Goal: Task Accomplishment & Management: Manage account settings

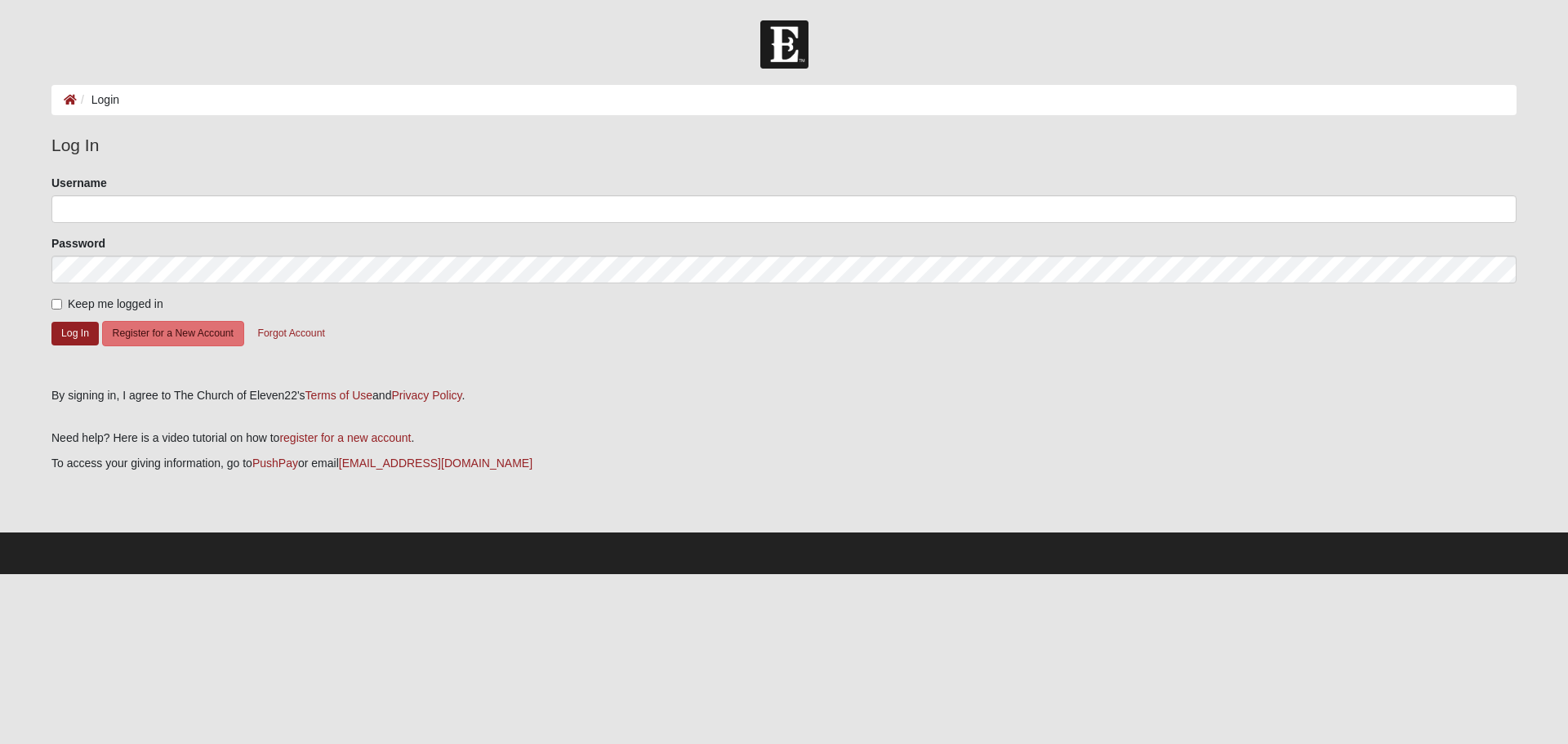
click at [125, 225] on form "Please correct the following: Username Password Keep me logged in Log In Regist…" at bounding box center [784, 275] width 1465 height 201
click at [125, 215] on input "Username" at bounding box center [784, 209] width 1465 height 28
click at [73, 335] on button "Log In" at bounding box center [74, 334] width 47 height 24
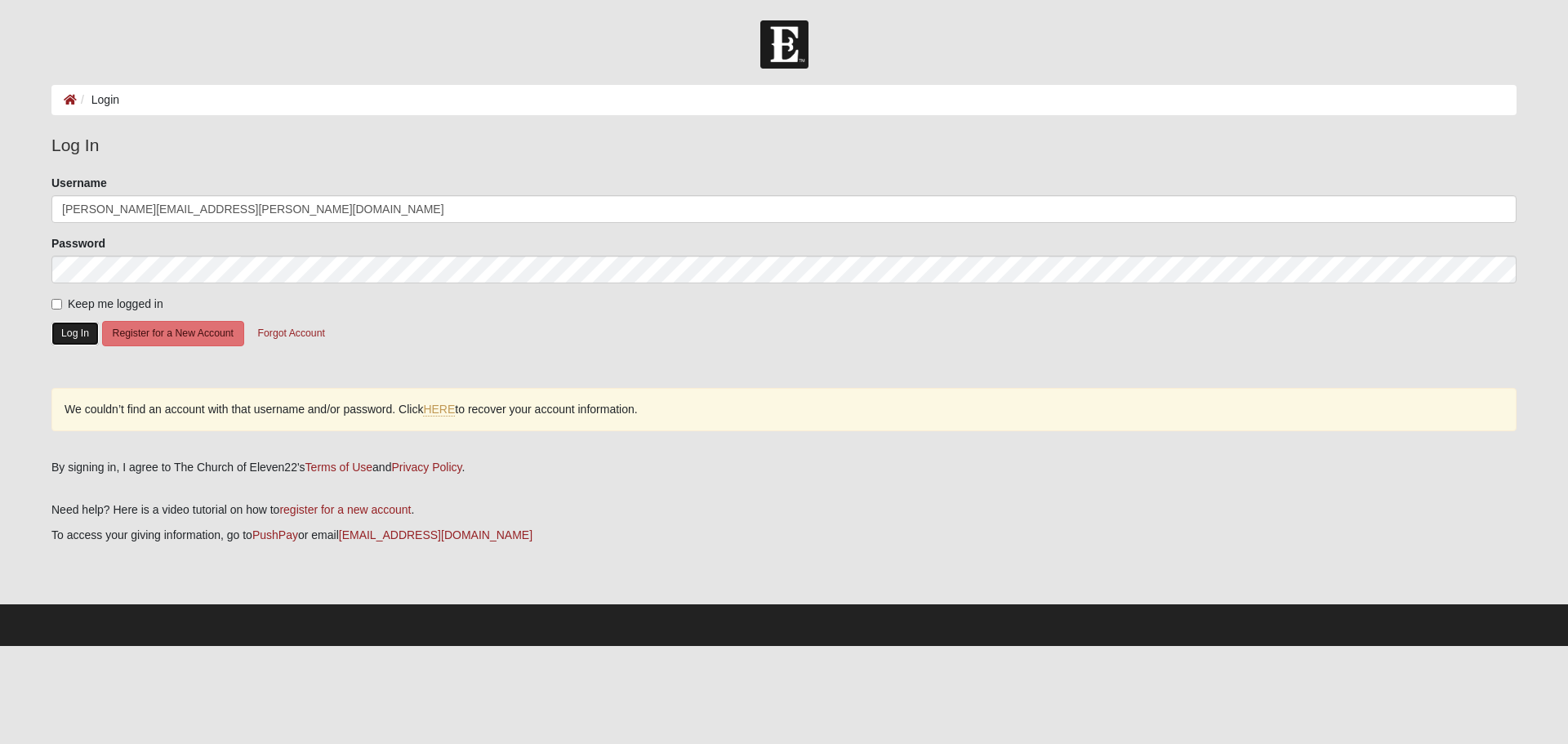
click at [65, 335] on button "Log In" at bounding box center [74, 334] width 47 height 24
click at [229, 188] on div "Username [PERSON_NAME][EMAIL_ADDRESS][PERSON_NAME][DOMAIN_NAME]" at bounding box center [784, 199] width 1465 height 48
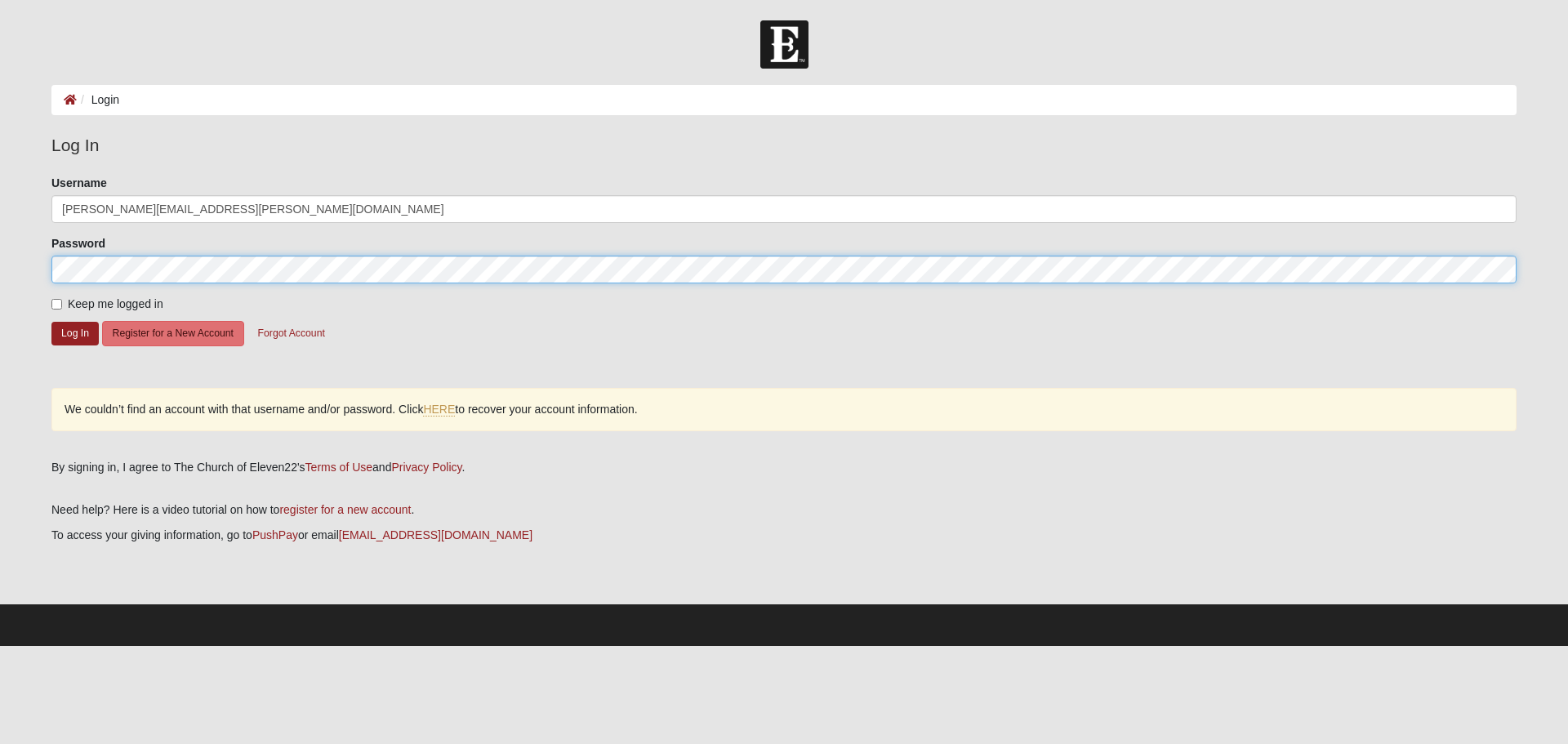
click at [51, 322] on button "Log In" at bounding box center [74, 334] width 47 height 24
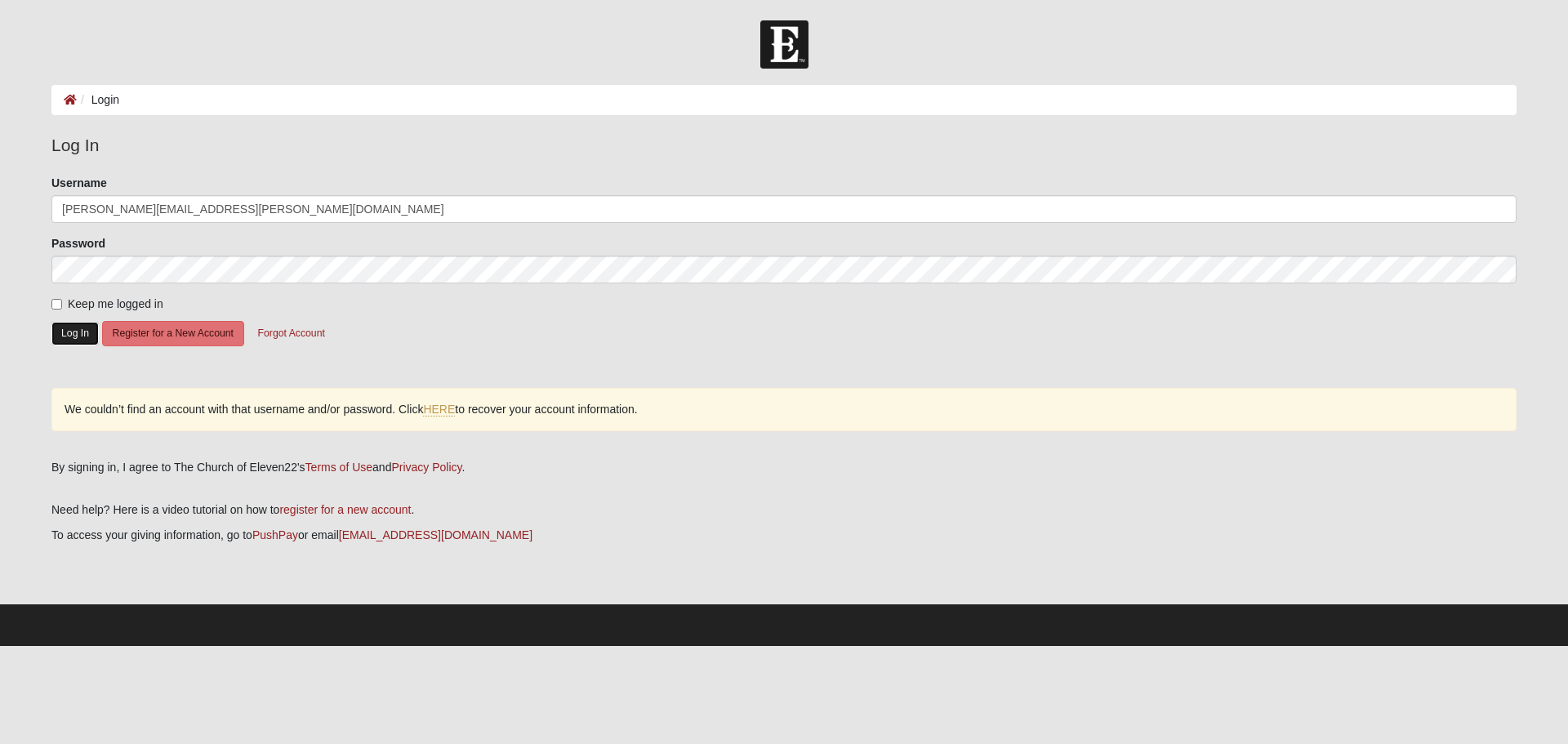
click at [73, 328] on button "Log In" at bounding box center [74, 334] width 47 height 24
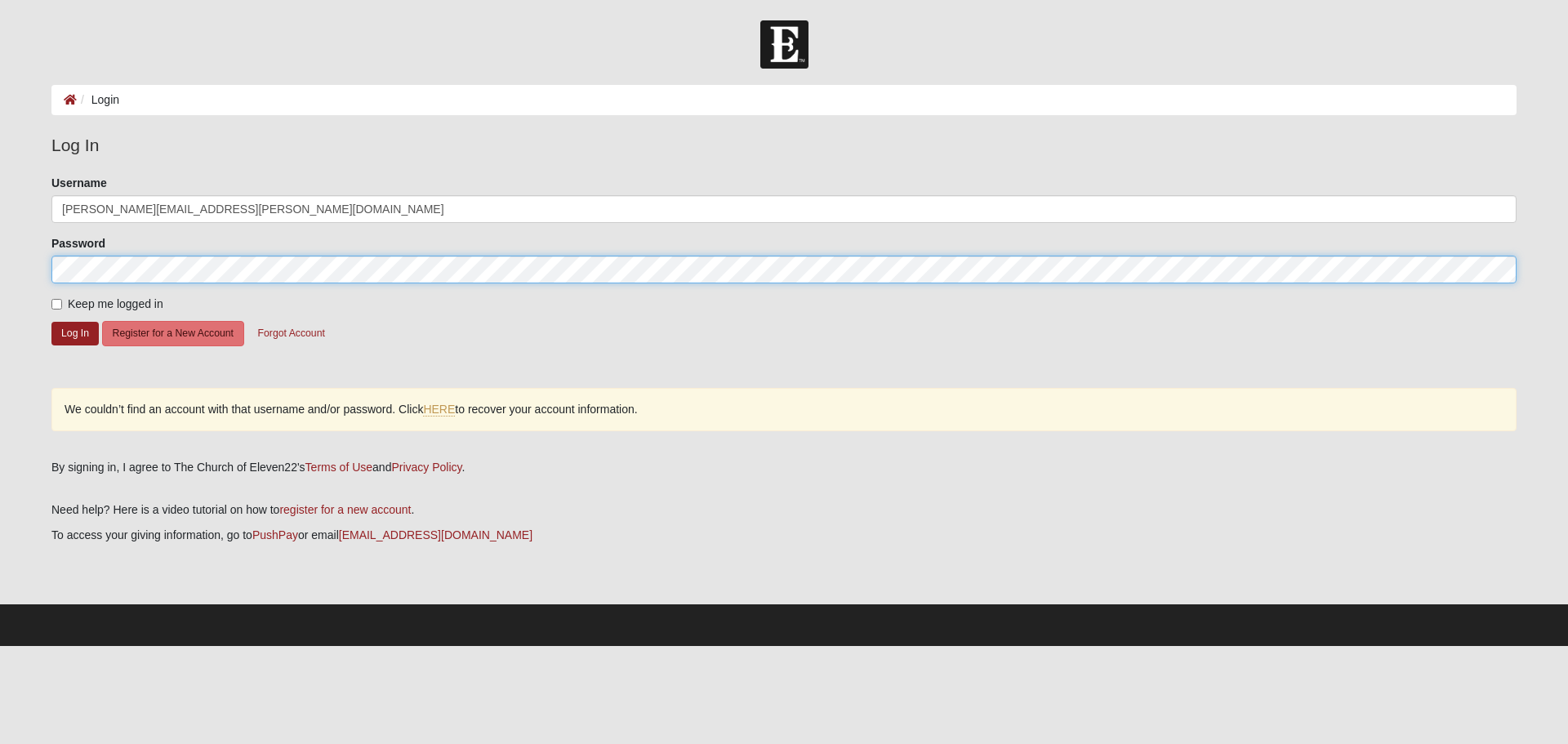
click at [0, 272] on form "Log In Login Login Error Log In Please correct the following: Username nicolas.…" at bounding box center [784, 333] width 1568 height 625
click at [51, 322] on button "Log In" at bounding box center [74, 334] width 47 height 24
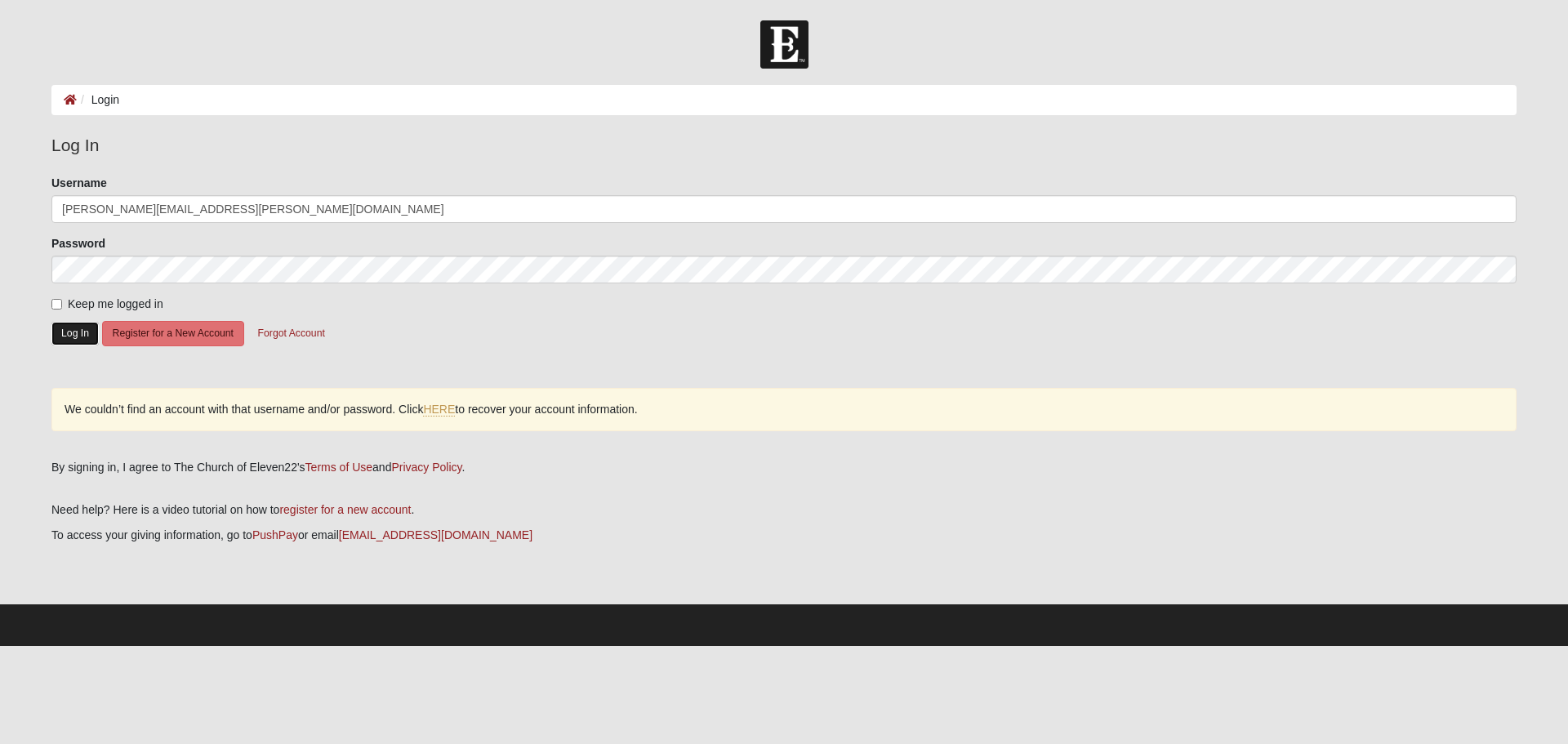
click at [75, 335] on button "Log In" at bounding box center [74, 334] width 47 height 24
click at [241, 198] on input "[PERSON_NAME][EMAIL_ADDRESS][PERSON_NAME][DOMAIN_NAME]" at bounding box center [784, 209] width 1465 height 28
type input "nickm2984"
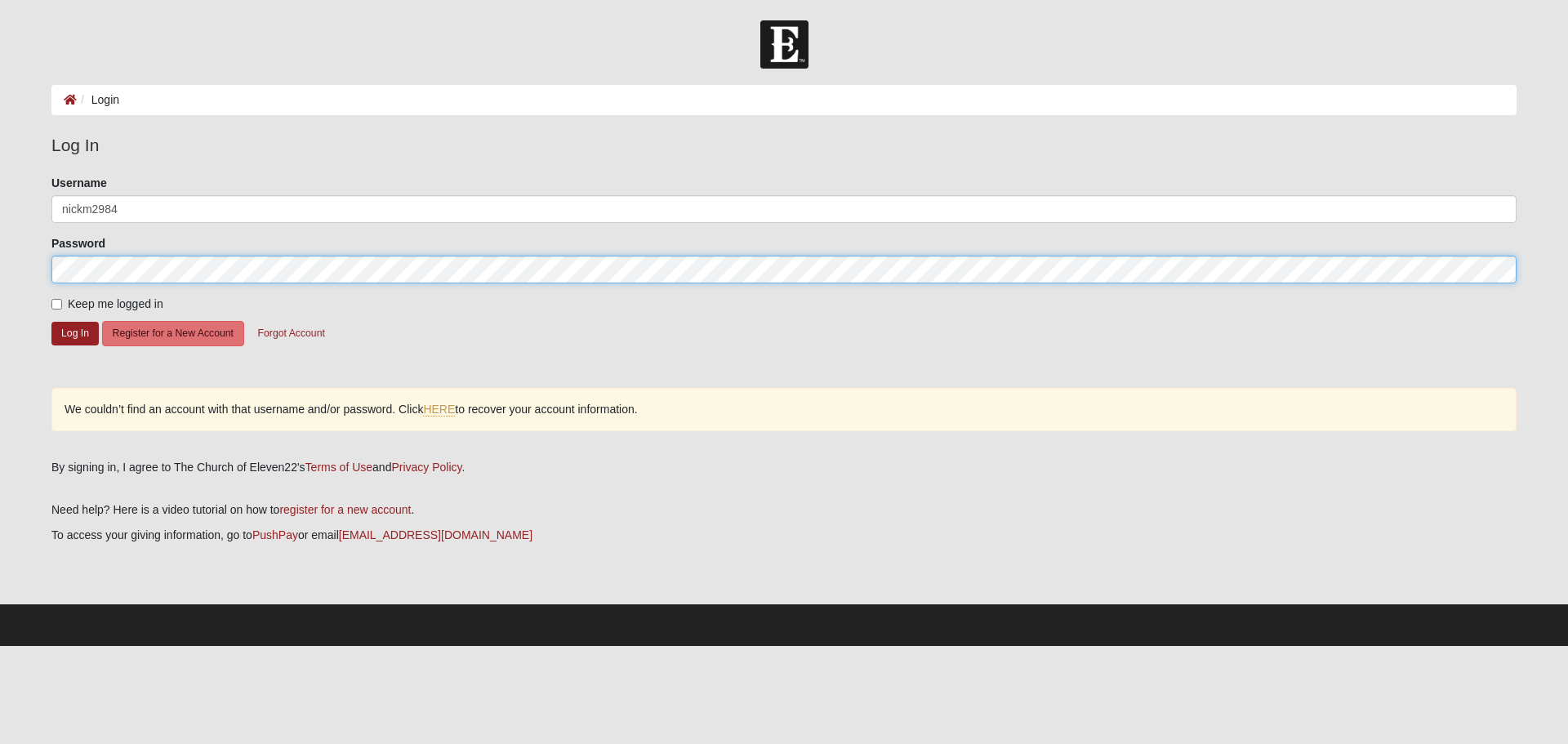
click at [51, 322] on button "Log In" at bounding box center [74, 334] width 47 height 24
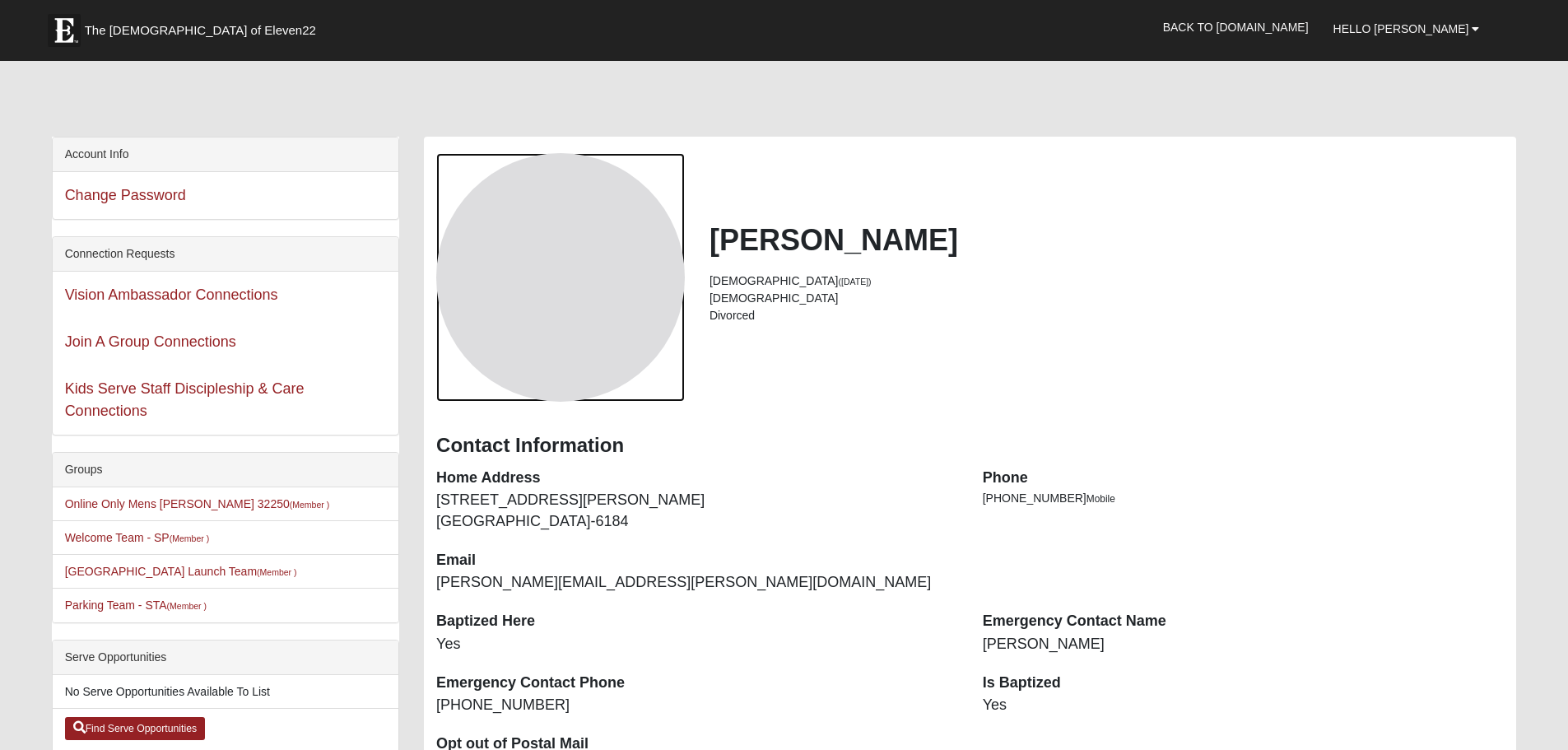
click at [612, 284] on div "View Fullsize Photo" at bounding box center [560, 277] width 248 height 248
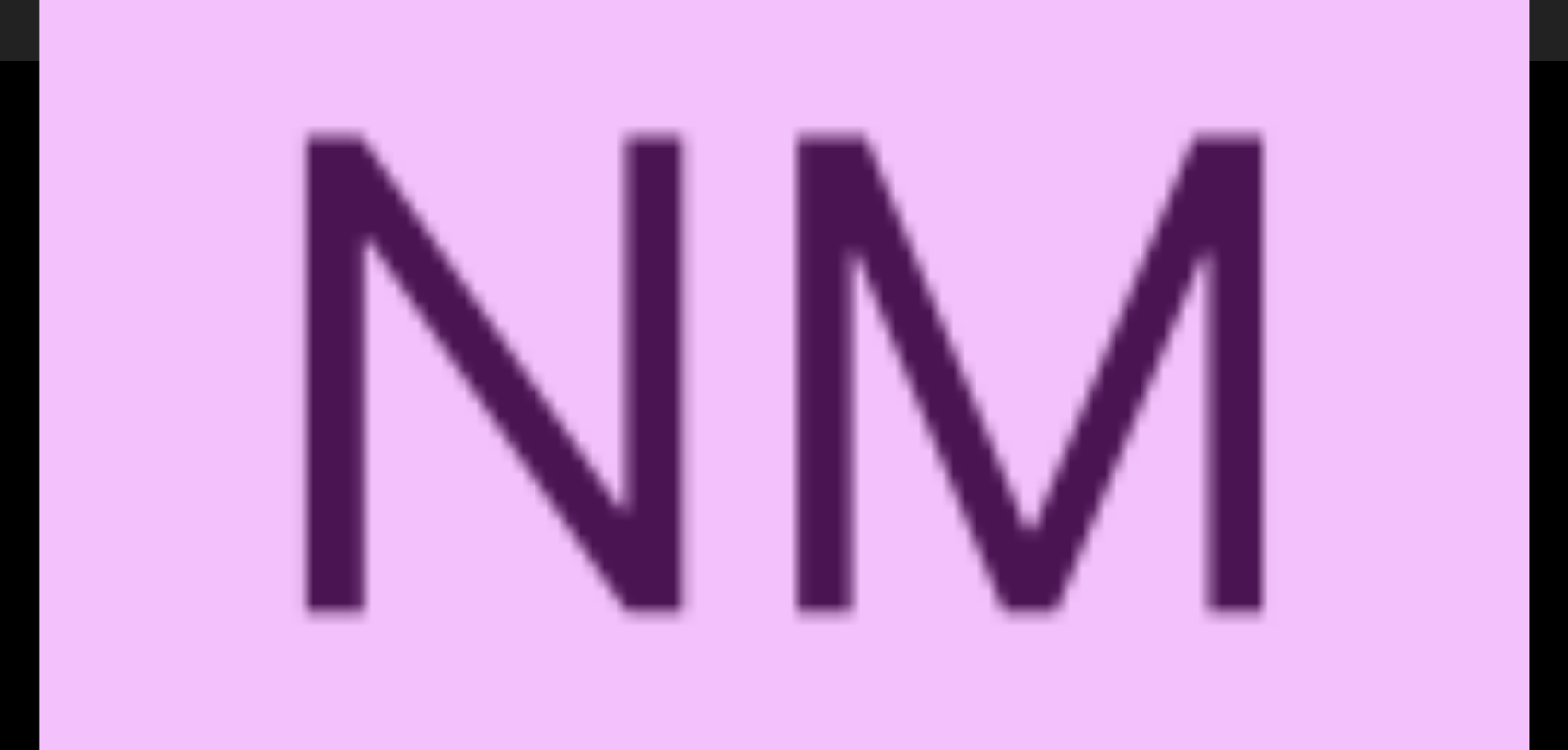
click at [693, 282] on div "View Fullsize Photo" at bounding box center [784, 375] width 1489 height 1489
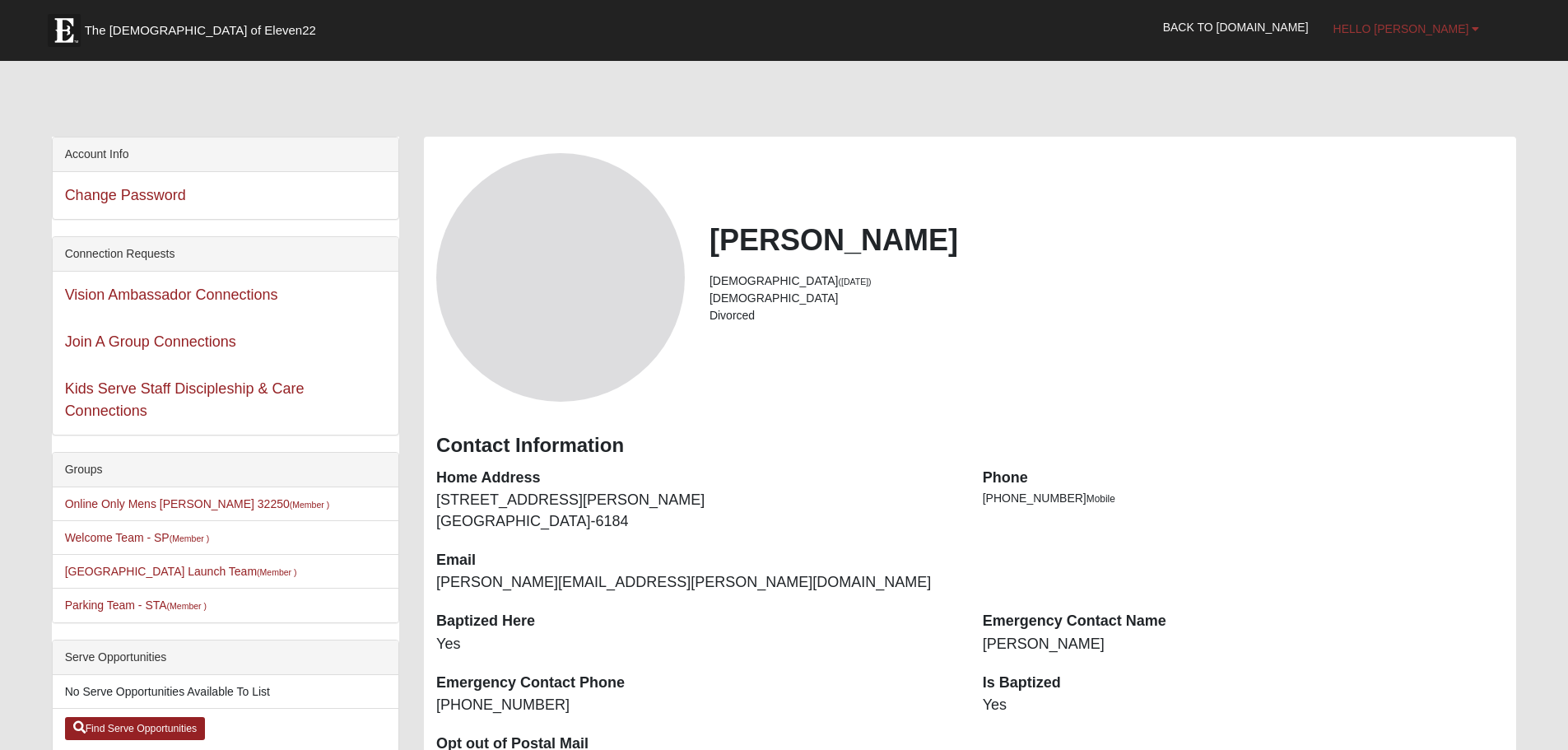
click at [1471, 35] on link "Hello [PERSON_NAME]" at bounding box center [1407, 29] width 171 height 42
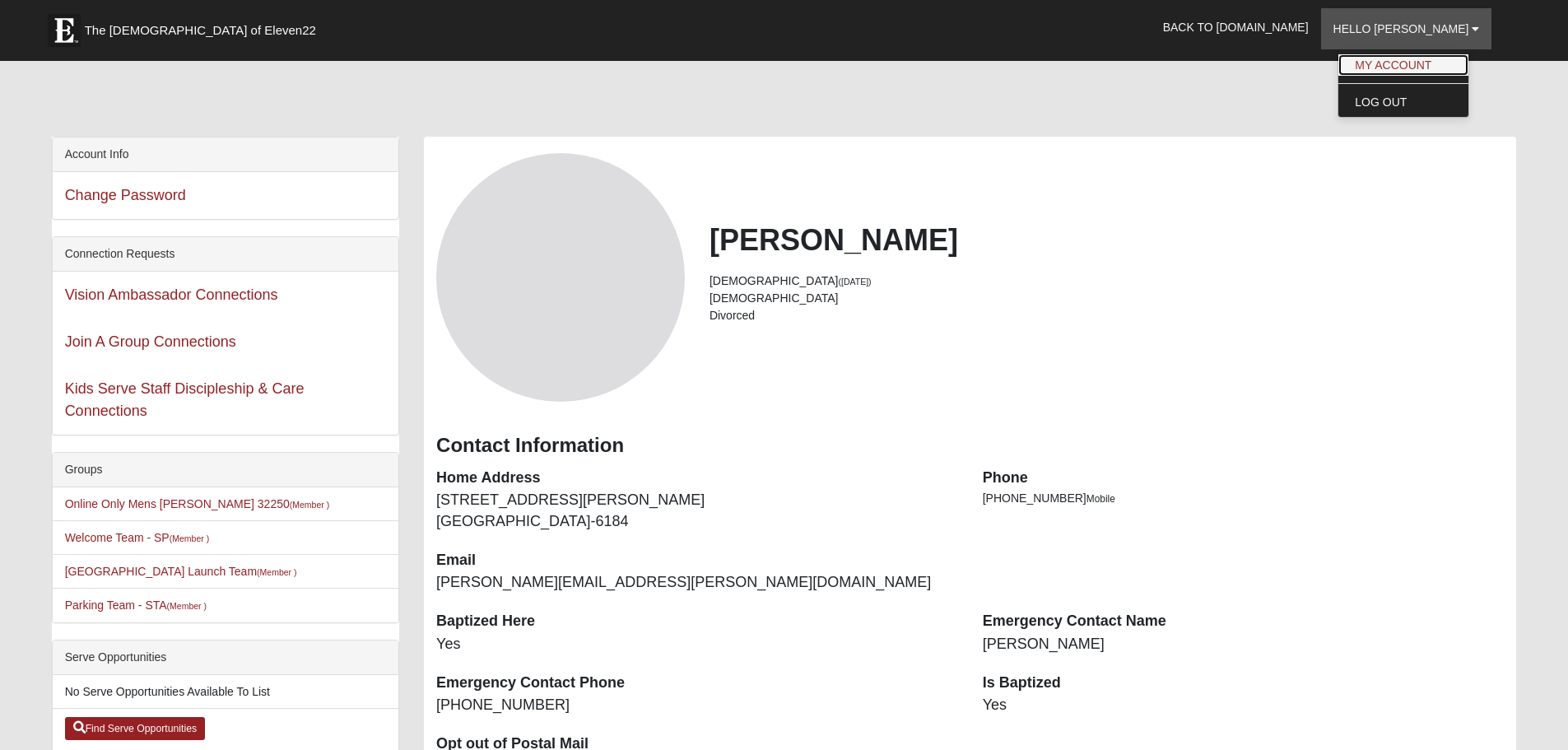
click at [1458, 67] on link "My Account" at bounding box center [1404, 65] width 130 height 22
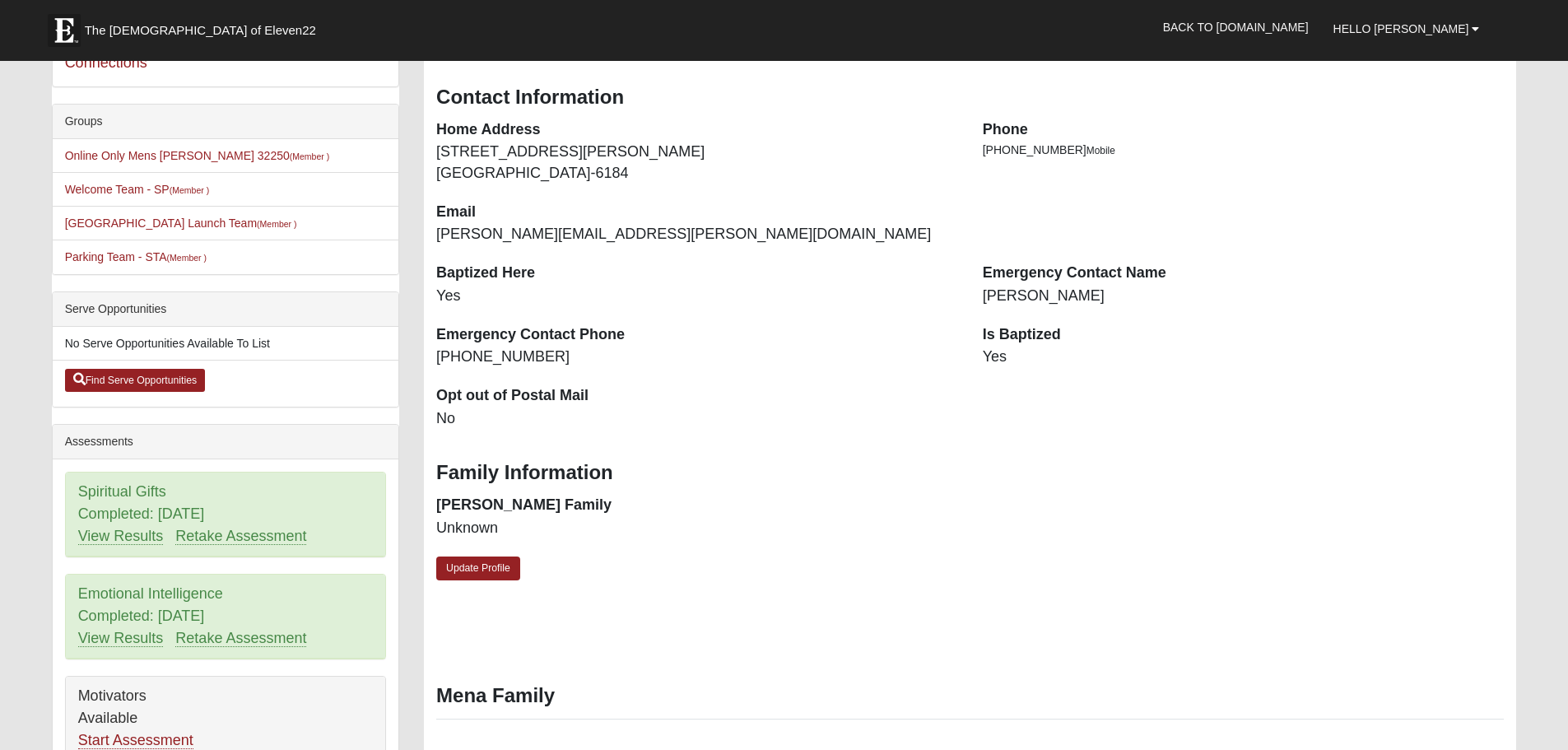
scroll to position [412, 0]
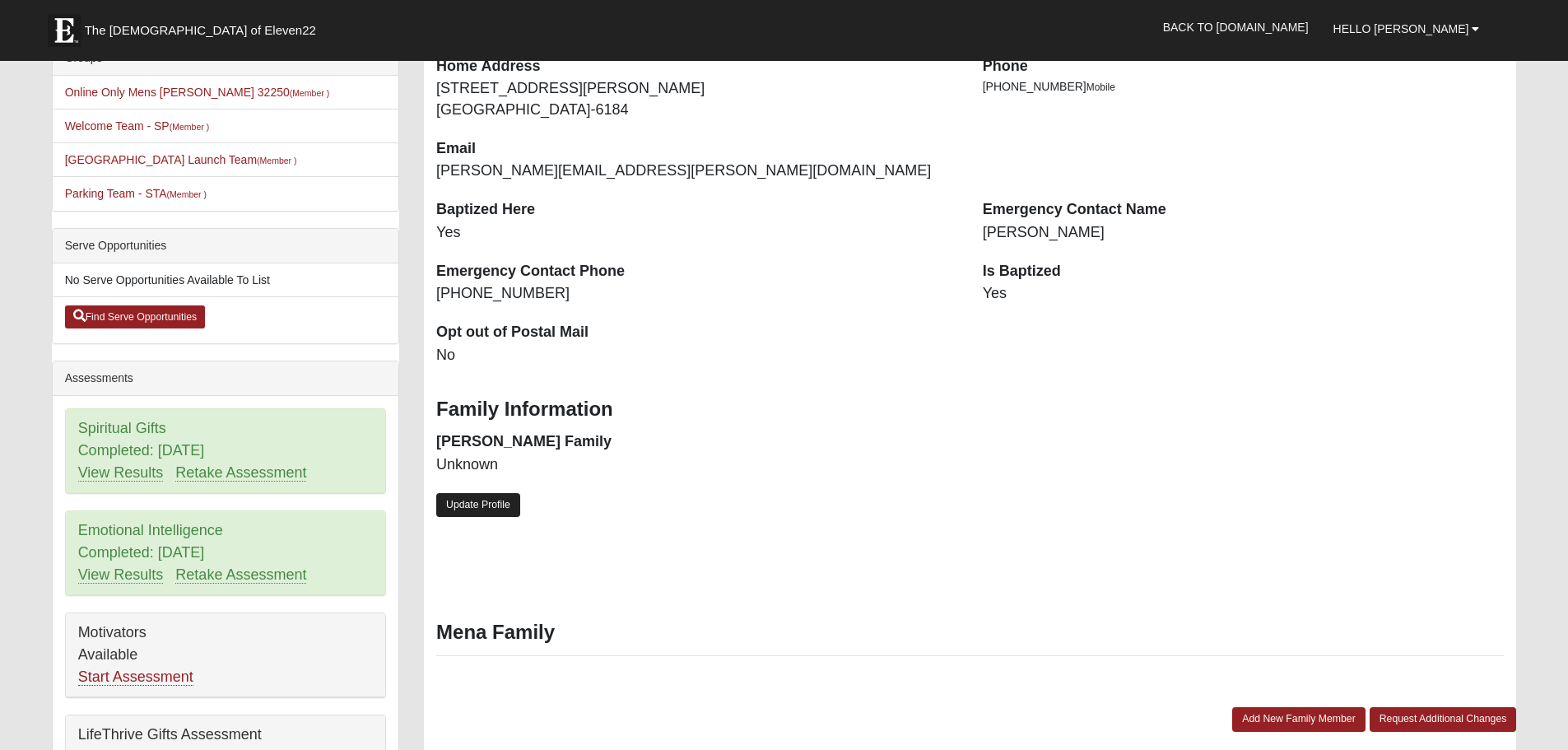
click at [481, 509] on link "Update Profile" at bounding box center [478, 505] width 84 height 24
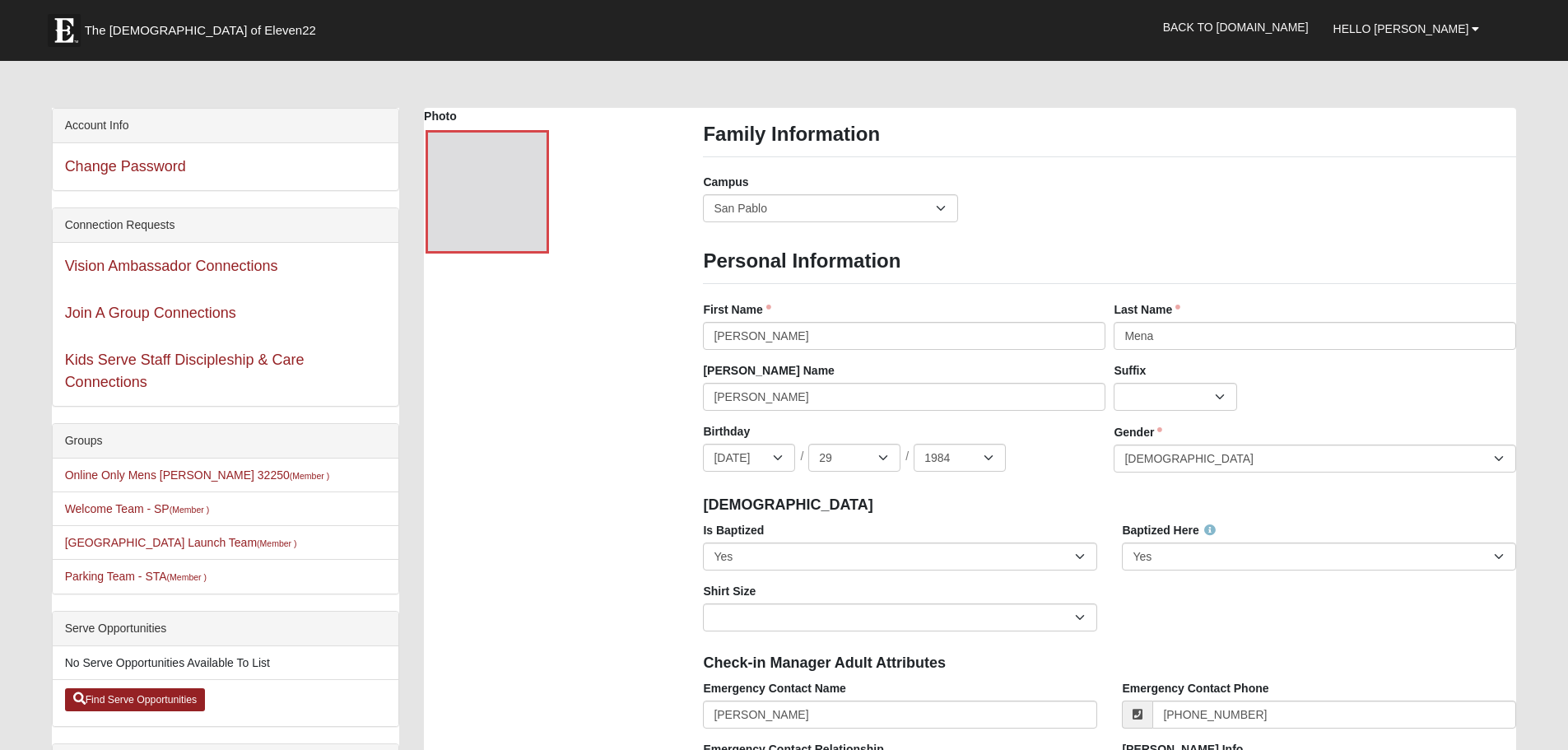
scroll to position [0, 0]
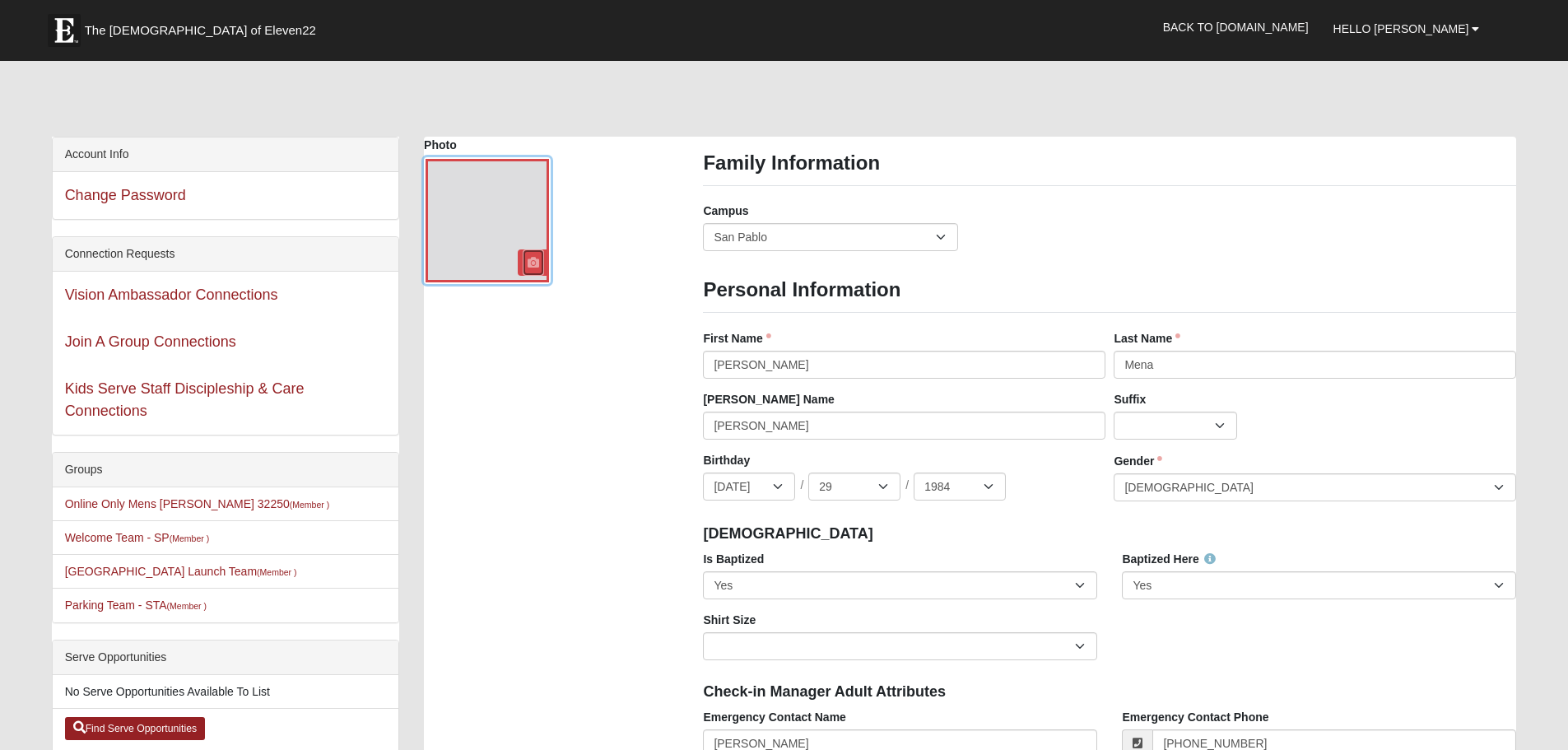
click at [534, 262] on icon at bounding box center [533, 262] width 12 height 12
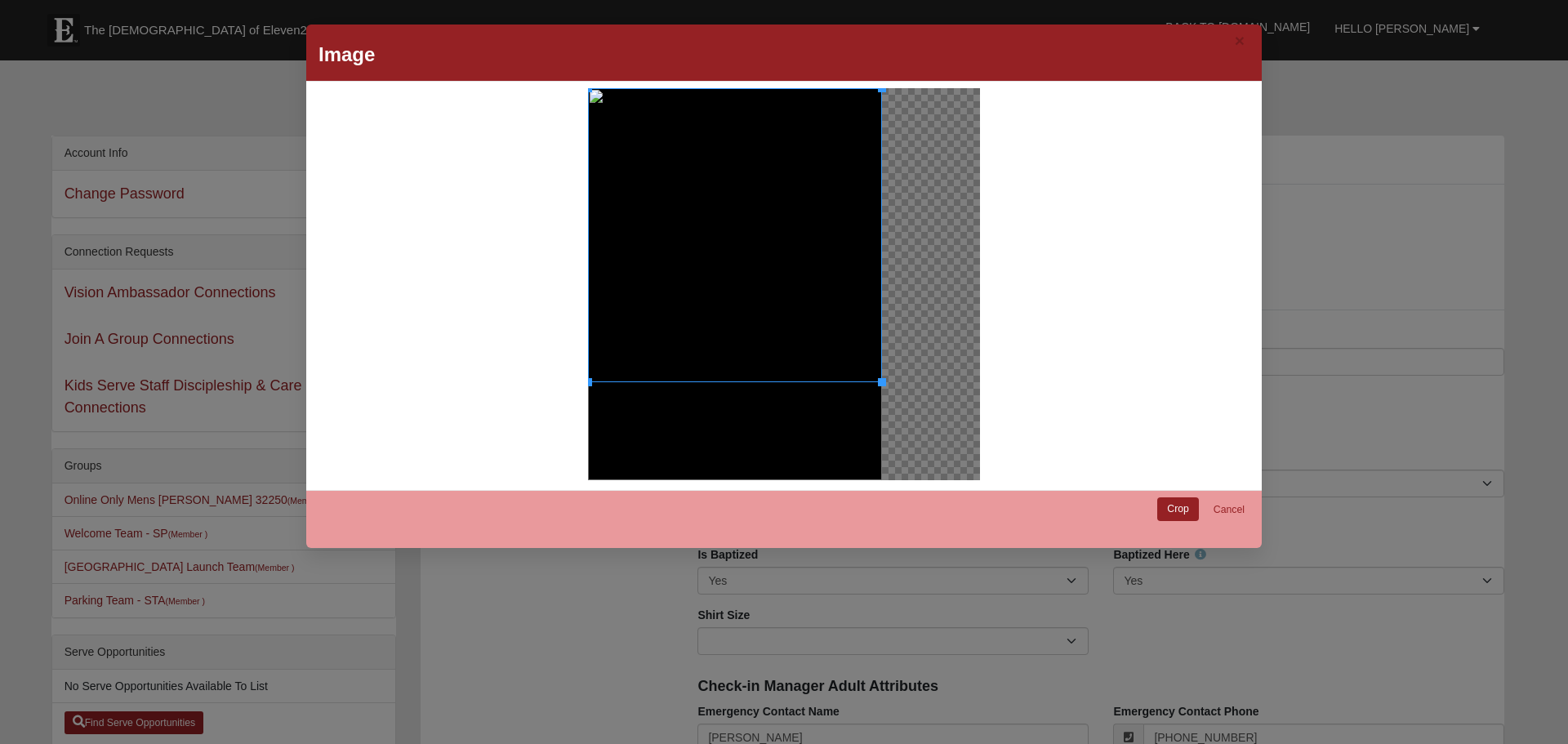
drag, startPoint x: 878, startPoint y: 381, endPoint x: 881, endPoint y: 433, distance: 52.1
click at [881, 433] on div at bounding box center [784, 284] width 392 height 392
drag, startPoint x: 750, startPoint y: 293, endPoint x: 759, endPoint y: 339, distance: 46.9
click at [759, 339] on div at bounding box center [735, 308] width 294 height 294
drag, startPoint x: 585, startPoint y: 453, endPoint x: 603, endPoint y: 465, distance: 21.6
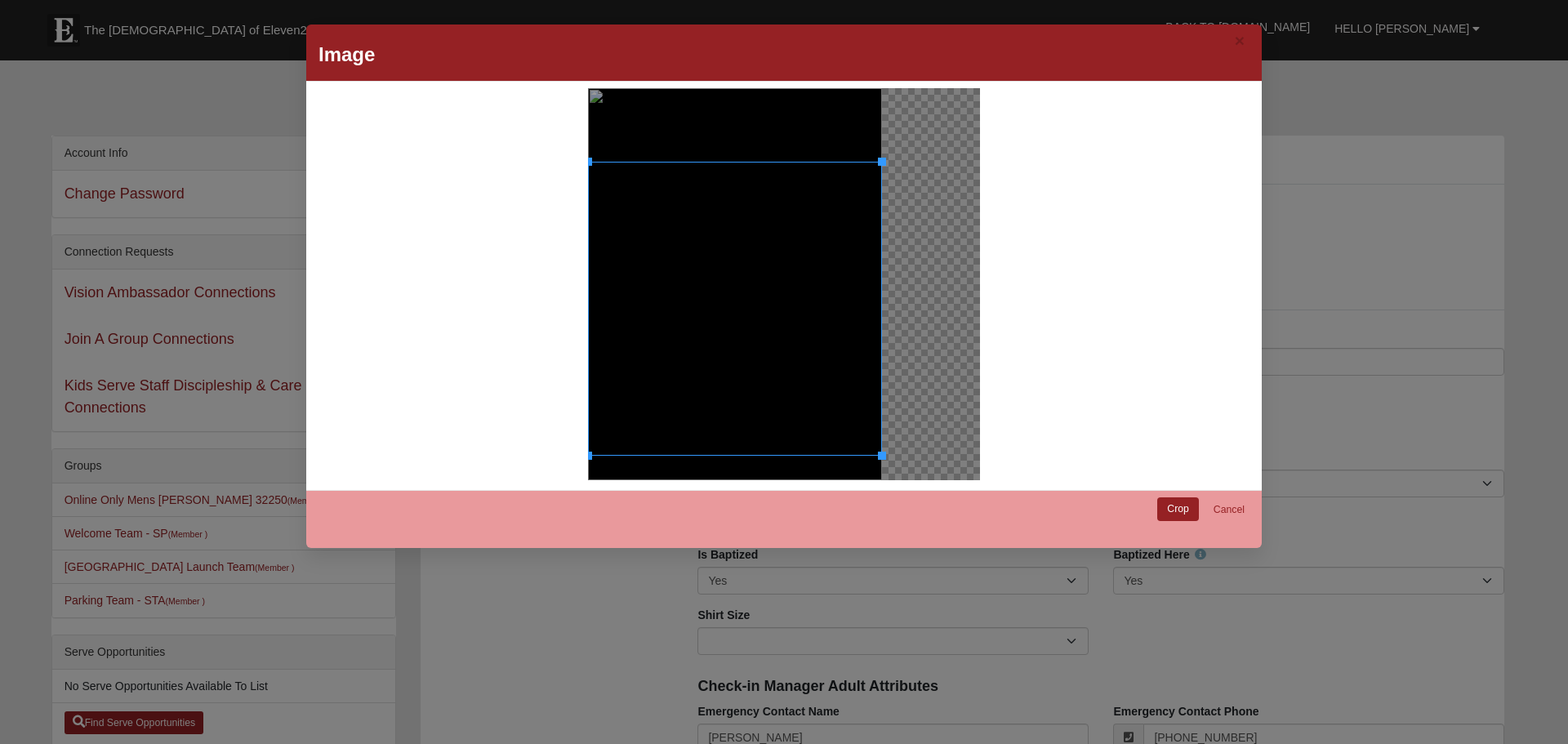
click at [598, 475] on div at bounding box center [735, 284] width 294 height 392
click at [1172, 510] on link "Crop" at bounding box center [1178, 509] width 42 height 24
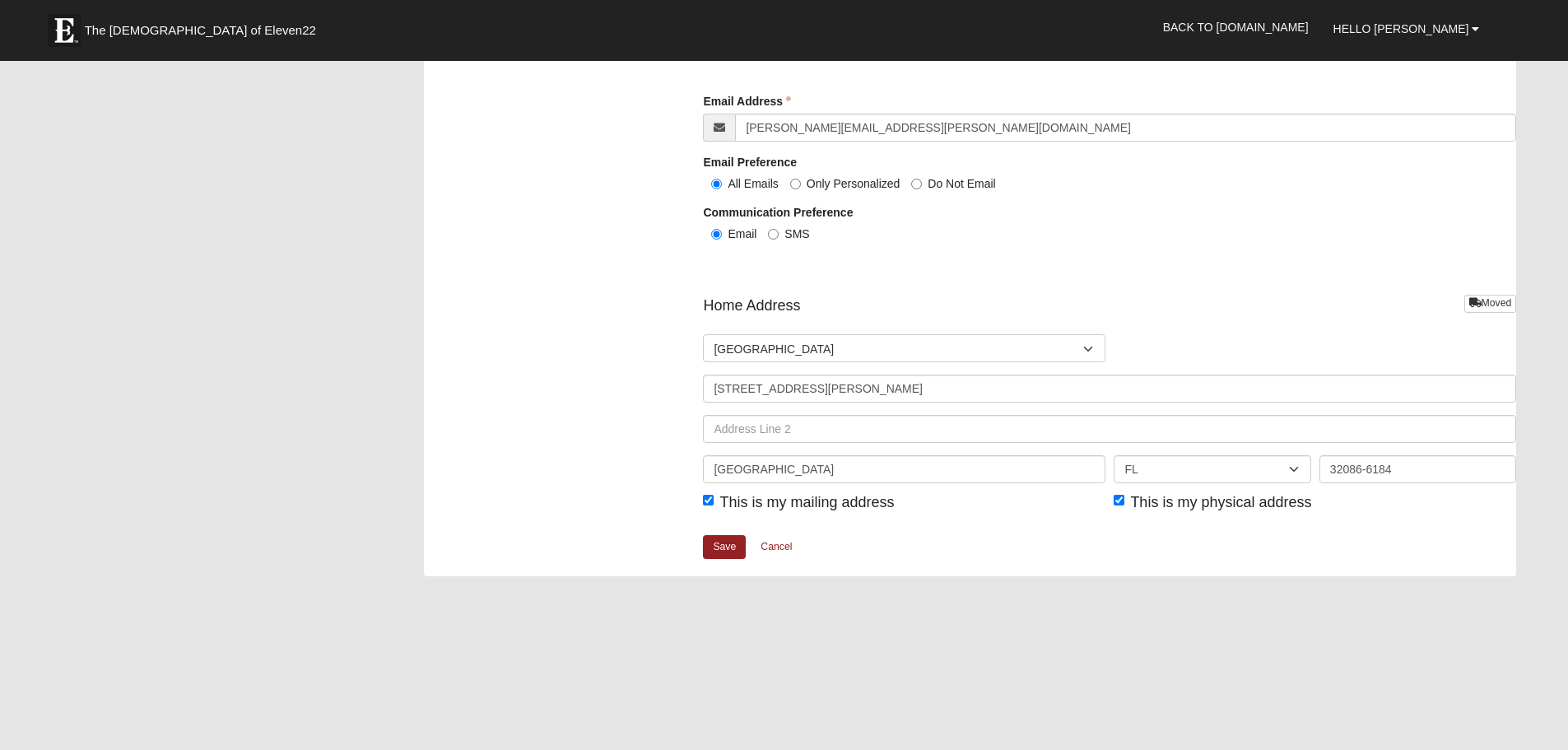
scroll to position [1894, 0]
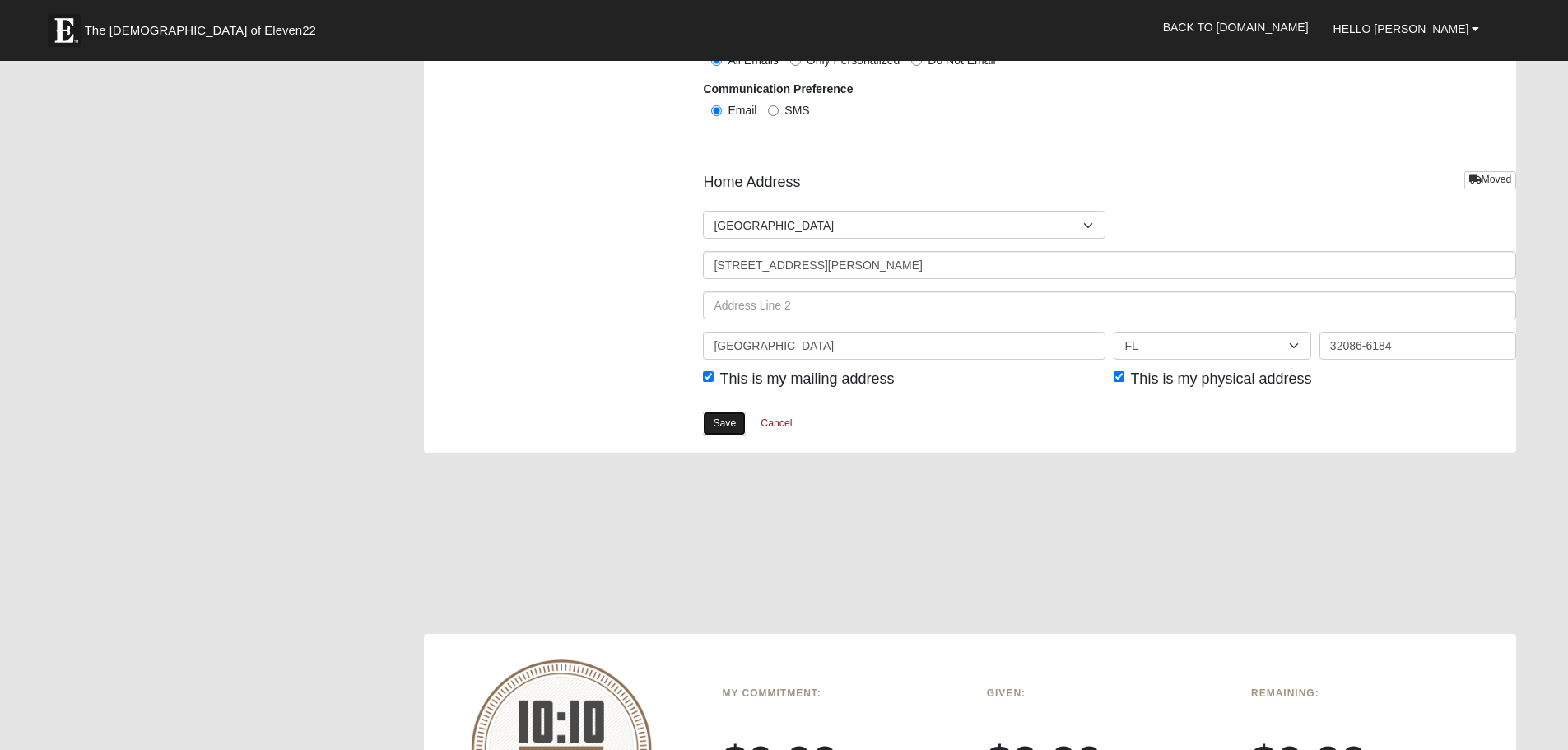
click at [733, 415] on link "Save" at bounding box center [725, 424] width 43 height 24
